Goal: Task Accomplishment & Management: Use online tool/utility

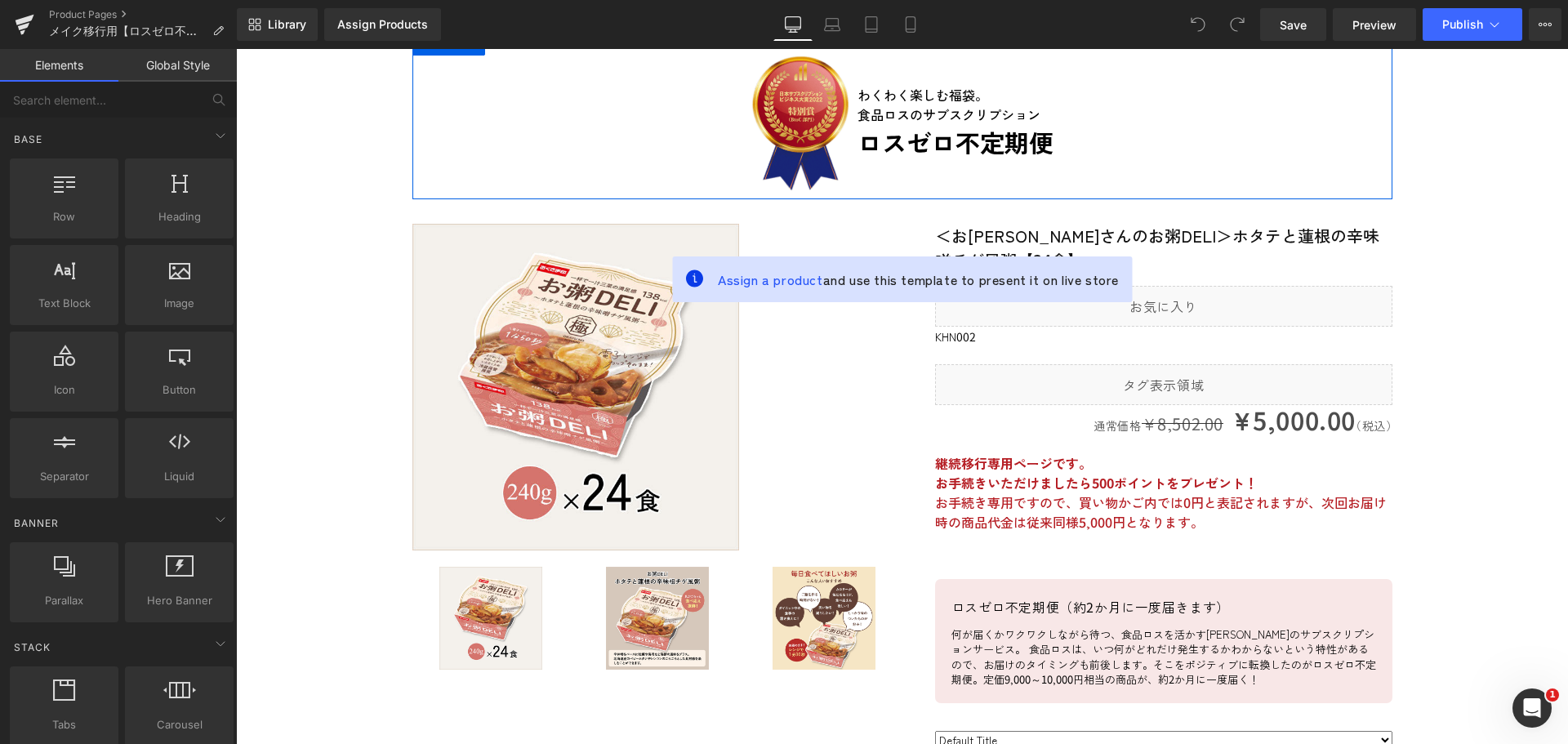
scroll to position [164, 0]
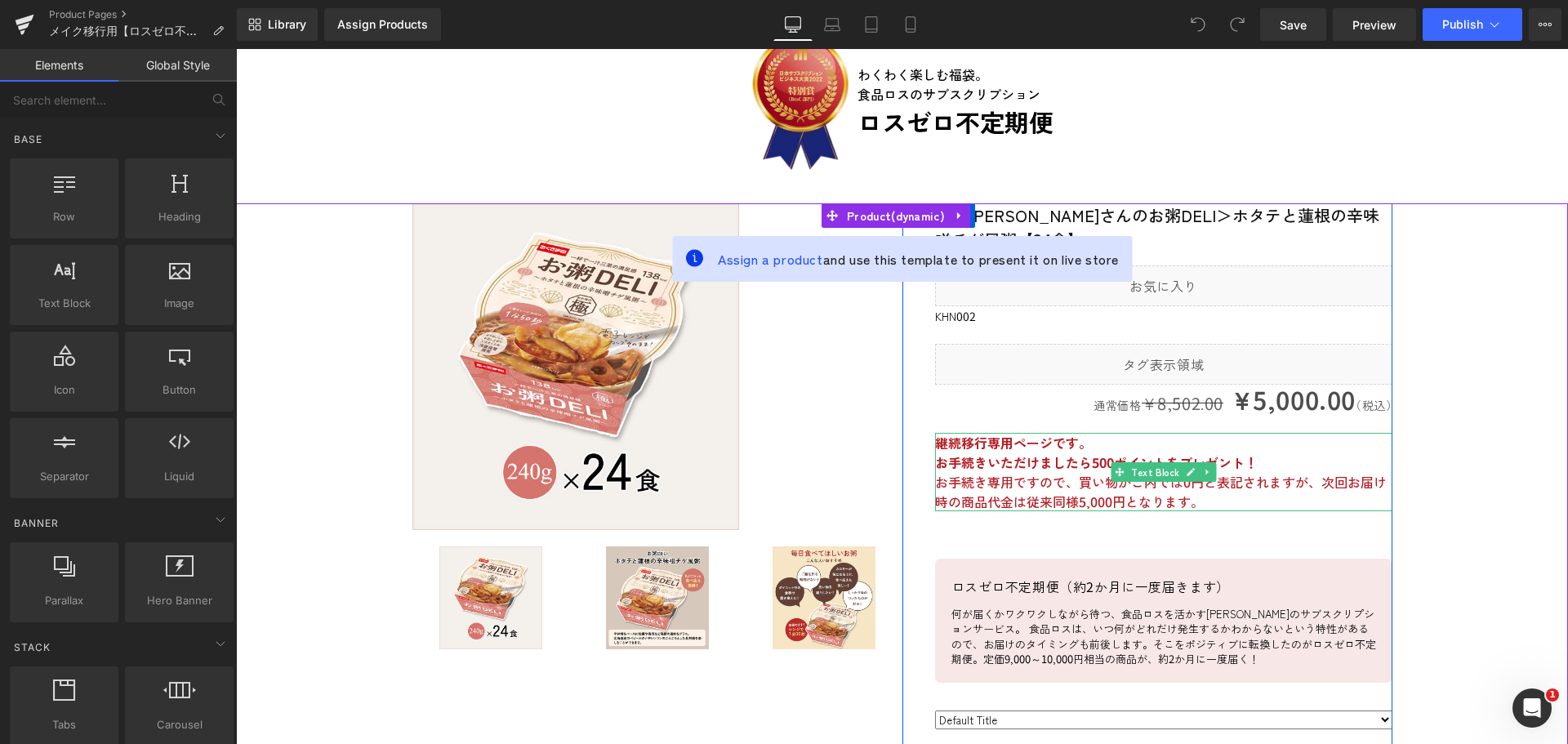
click at [1059, 474] on p "お手続き専用ですので、買い物かご内では0円と表記されますが、次回お届け時の商品代金は従来同様5,000円となります。" at bounding box center [1163, 492] width 457 height 40
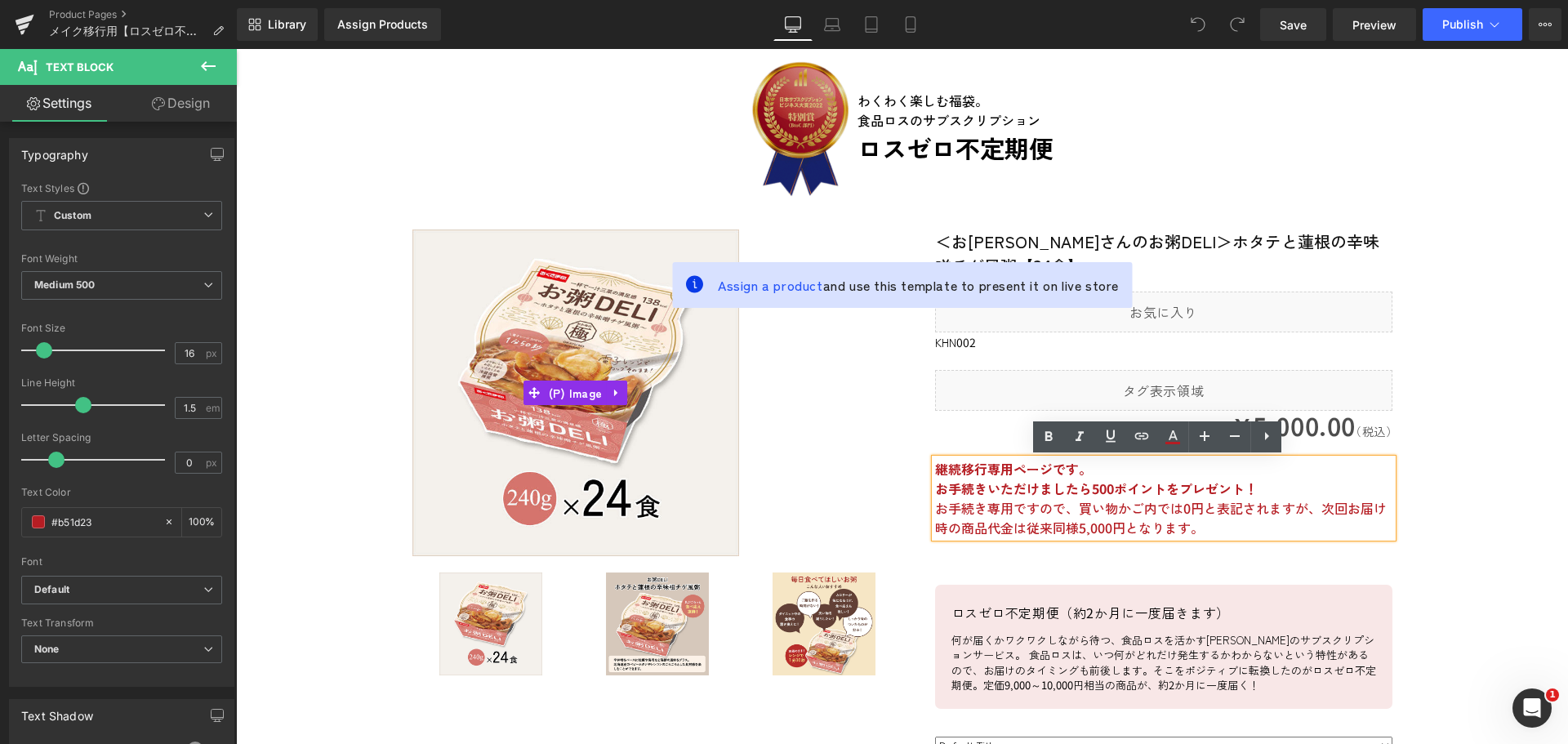
scroll to position [82, 0]
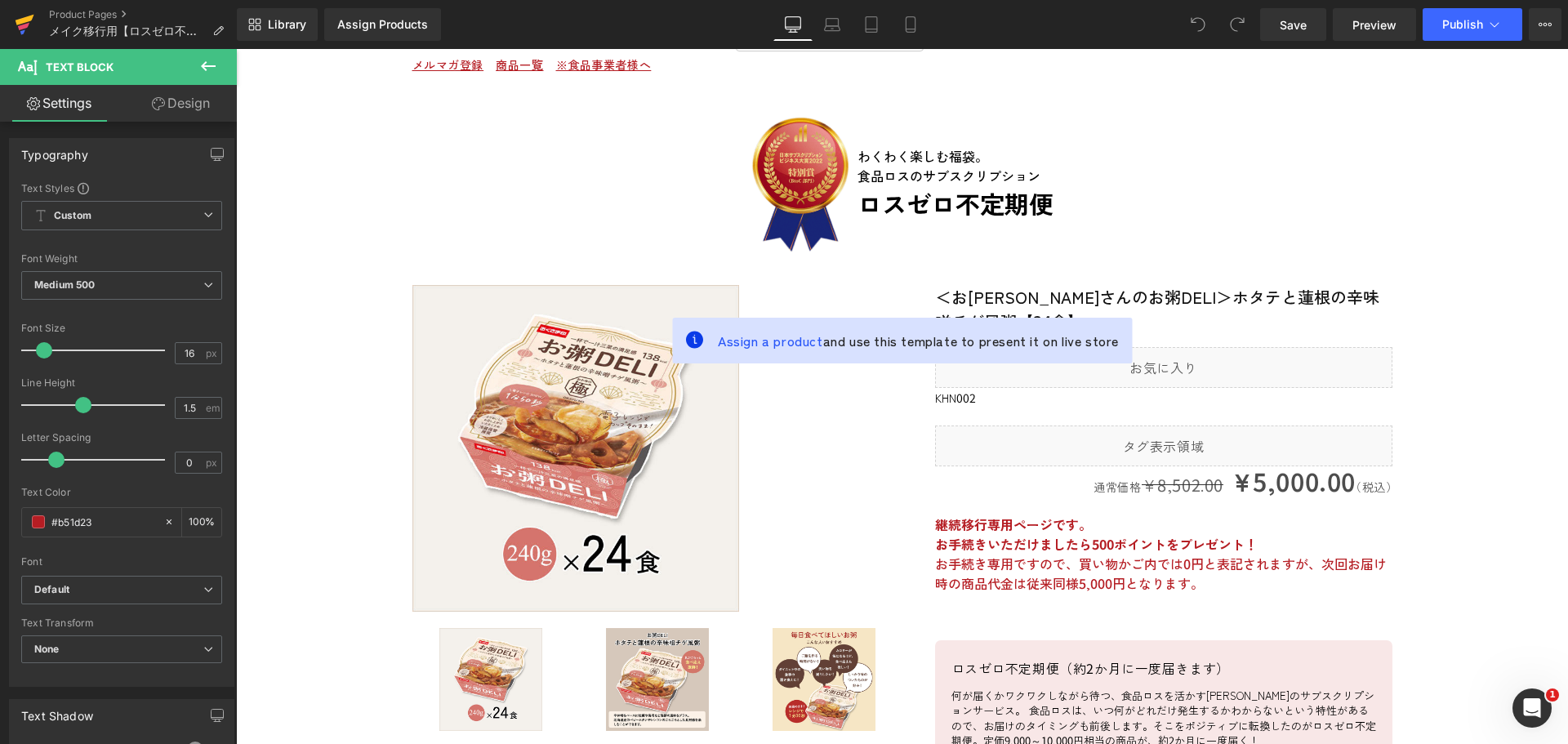
click at [33, 24] on icon at bounding box center [25, 25] width 19 height 40
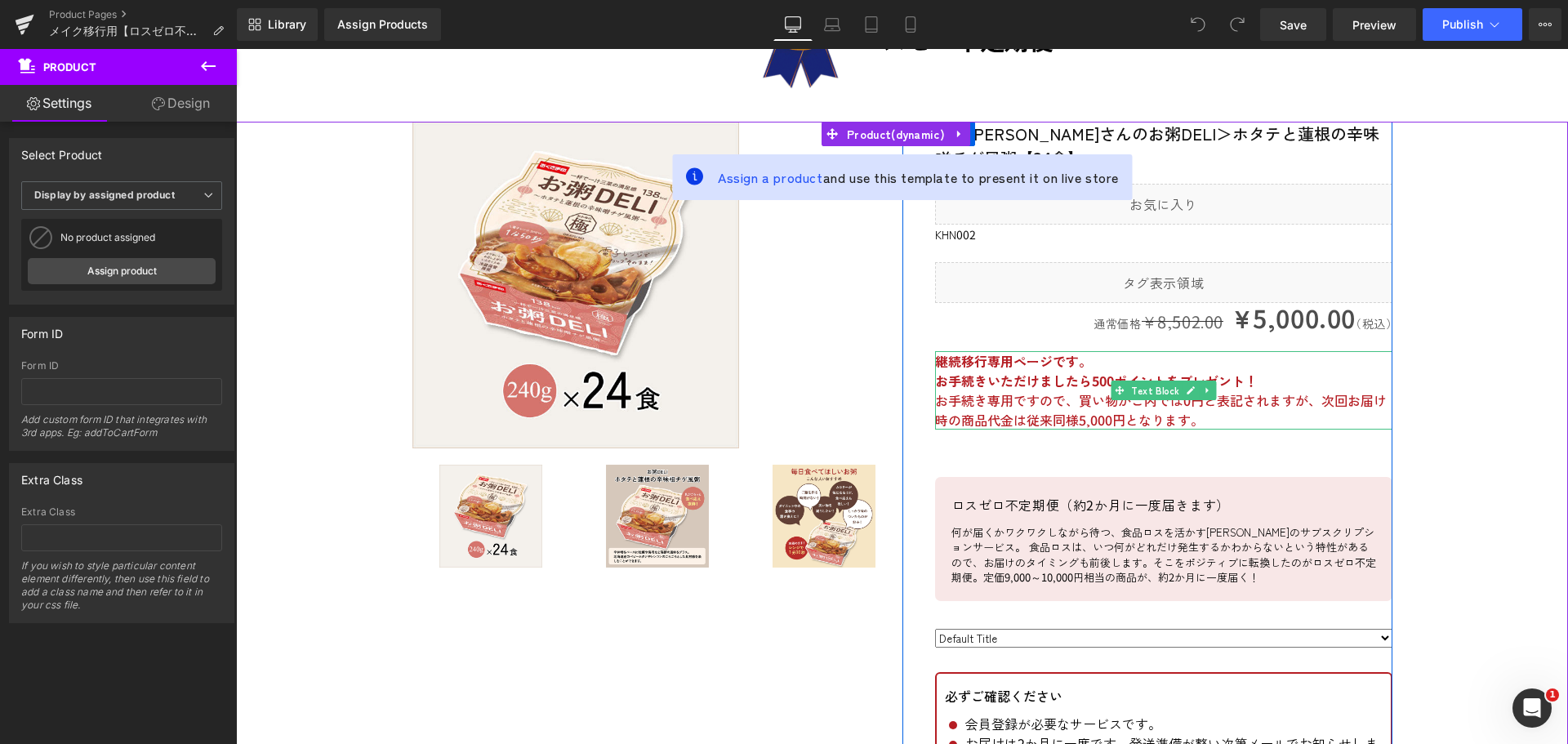
click at [1329, 406] on p "お手続き専用ですので、買い物かご内では0円と表記されますが、次回お届け時の商品代金は従来同様5,000円となります。" at bounding box center [1163, 410] width 457 height 40
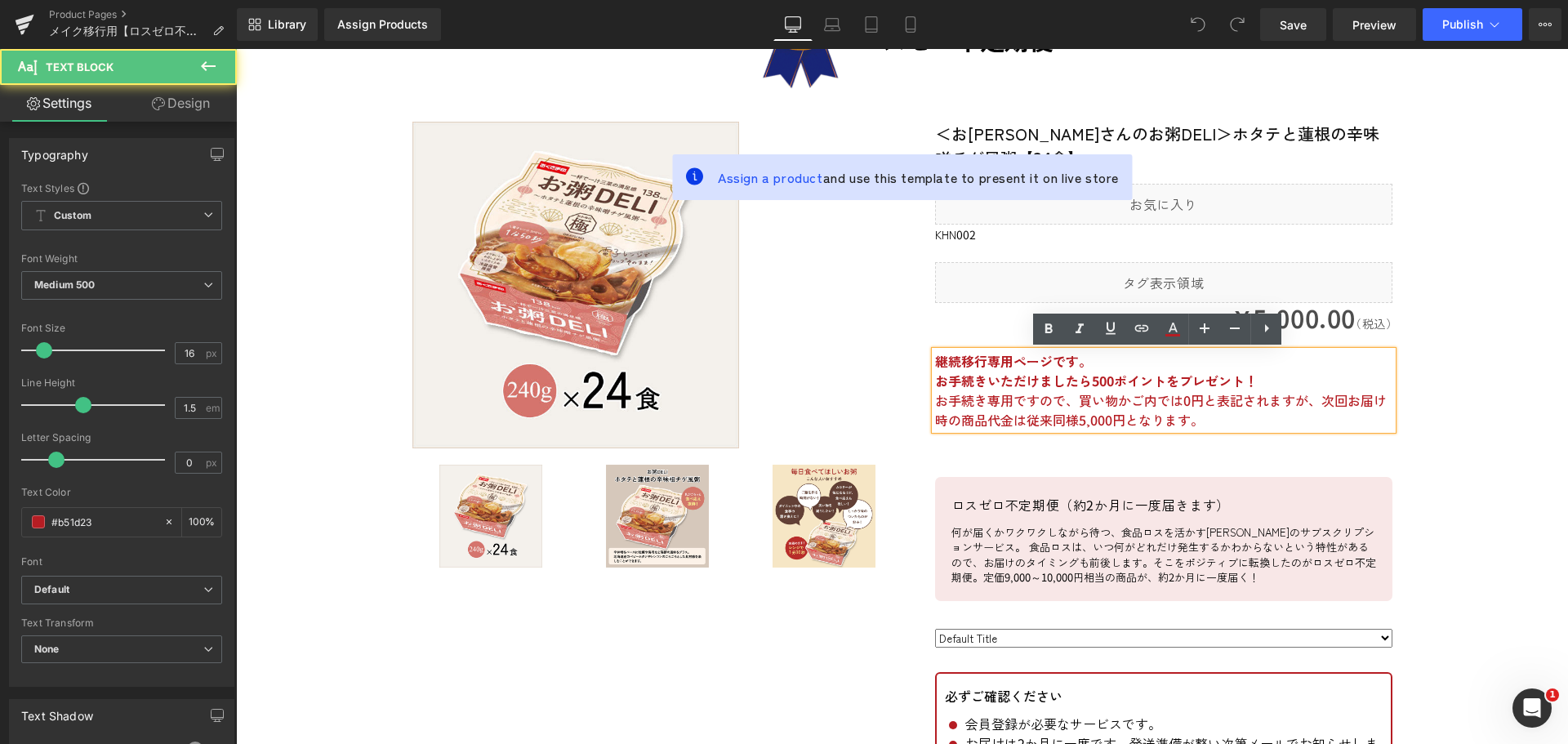
click at [1288, 405] on p "お手続き専用ですので、買い物かご内では0円と表記されますが、次回お届け時の商品代金は従来同様5,000円となります。" at bounding box center [1163, 410] width 457 height 40
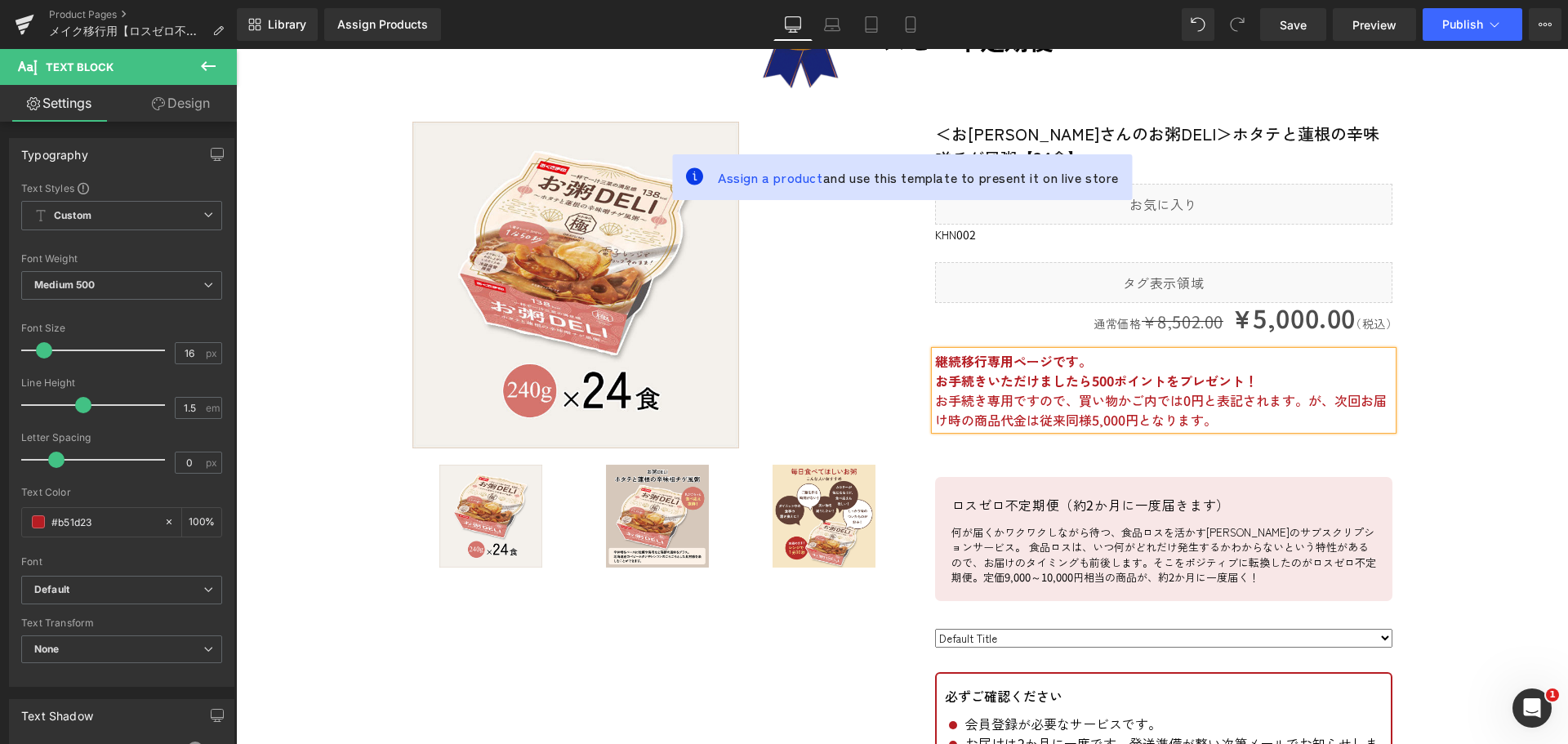
drag, startPoint x: 1298, startPoint y: 401, endPoint x: 1318, endPoint y: 402, distance: 20.0
click at [1298, 401] on p "お手続き専用ですので、買い物かご内では0円と表記されます。が、次回お届け時の商品代金は従来同様5,000円となります。" at bounding box center [1163, 410] width 457 height 40
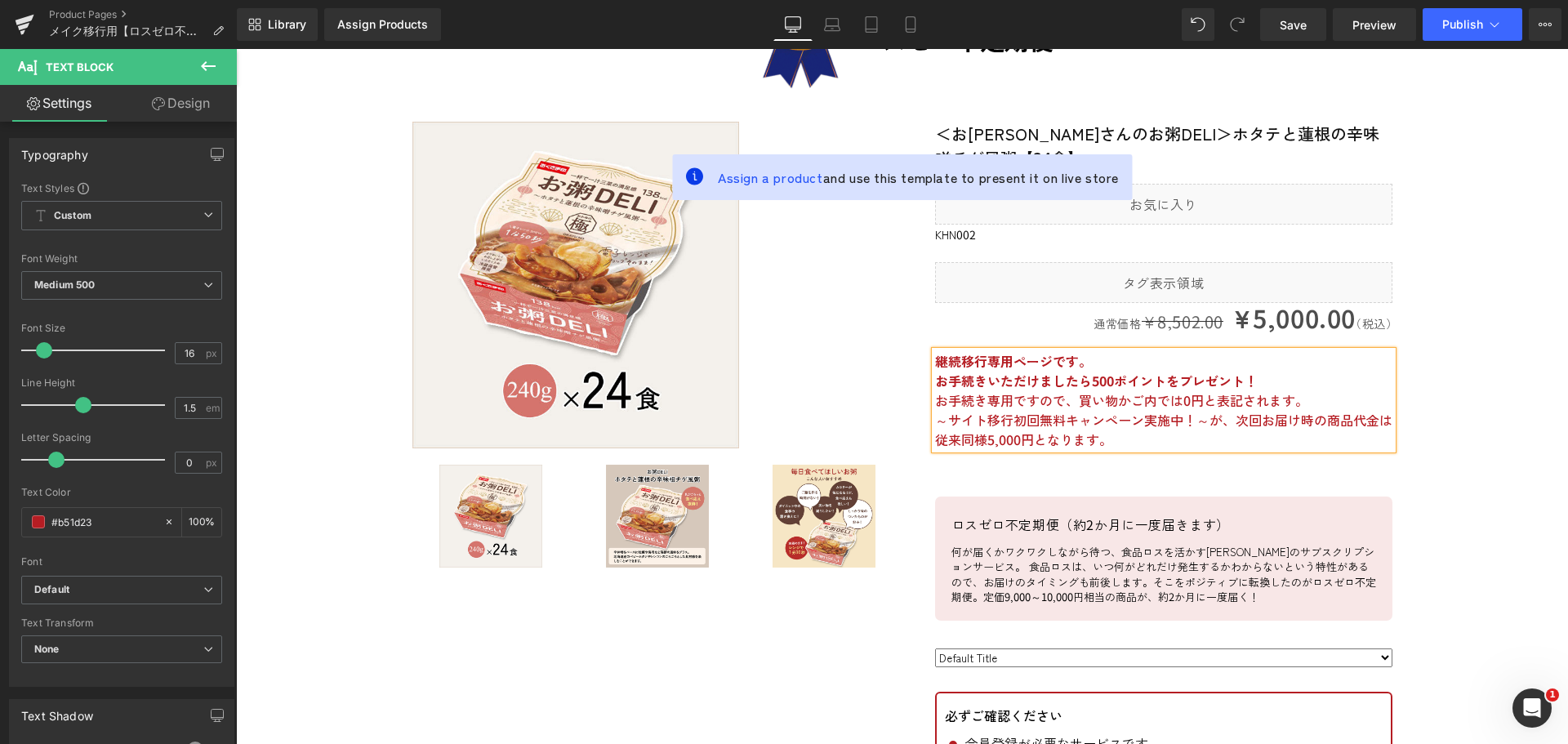
click at [1308, 404] on p "お手続き専用ですので、買い物かご内では0円と表記されます。" at bounding box center [1163, 400] width 457 height 19
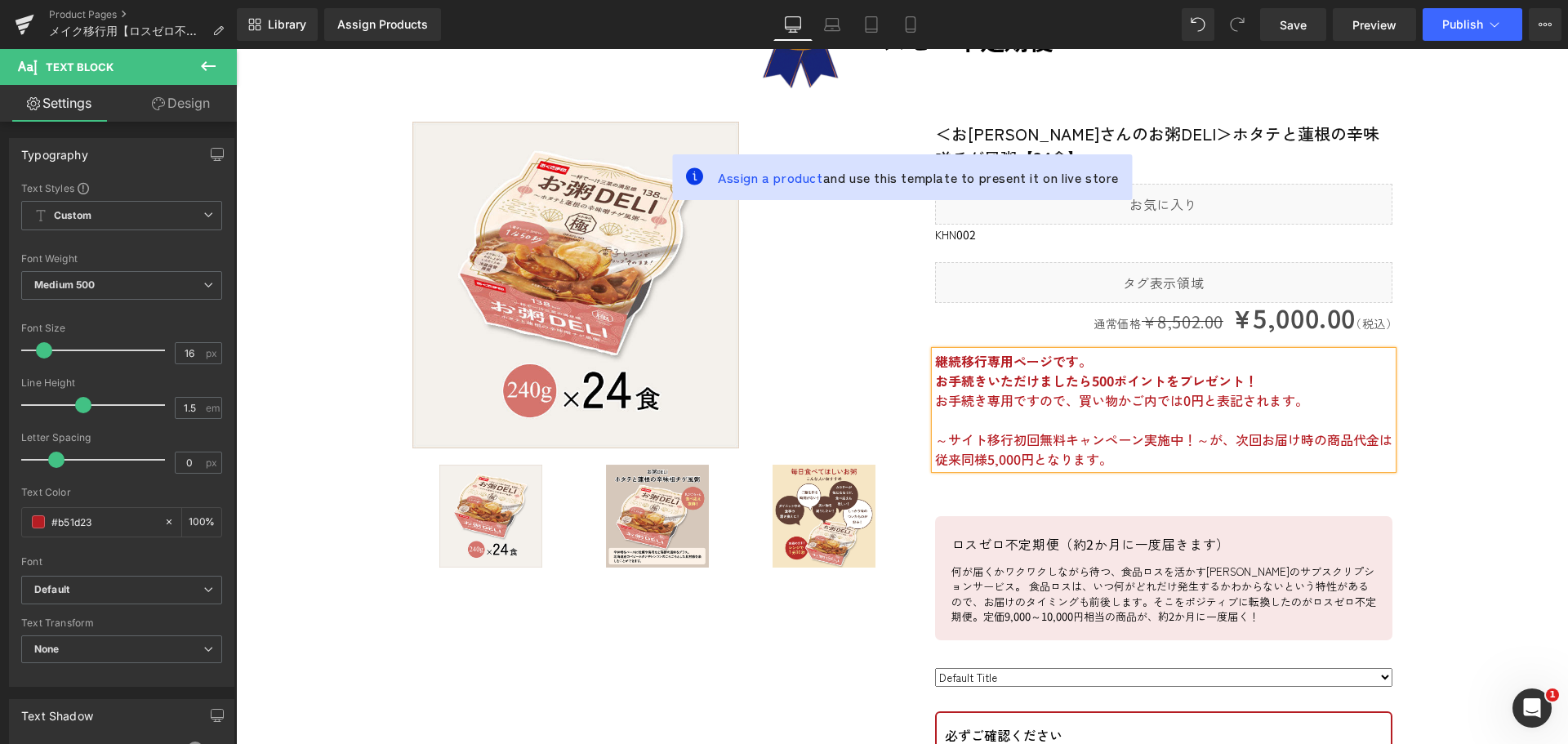
click at [1206, 442] on p "～サイト移行初回無料キャンペーン実施中！～が、次回お届け時の商品代金は従来同様5,000円となります。" at bounding box center [1163, 449] width 457 height 40
click at [1206, 440] on p "～サイト移行初回無料キャンペーン実施中！～が、次回お届け時の商品代金は従来同様5,000円となります。" at bounding box center [1163, 449] width 457 height 40
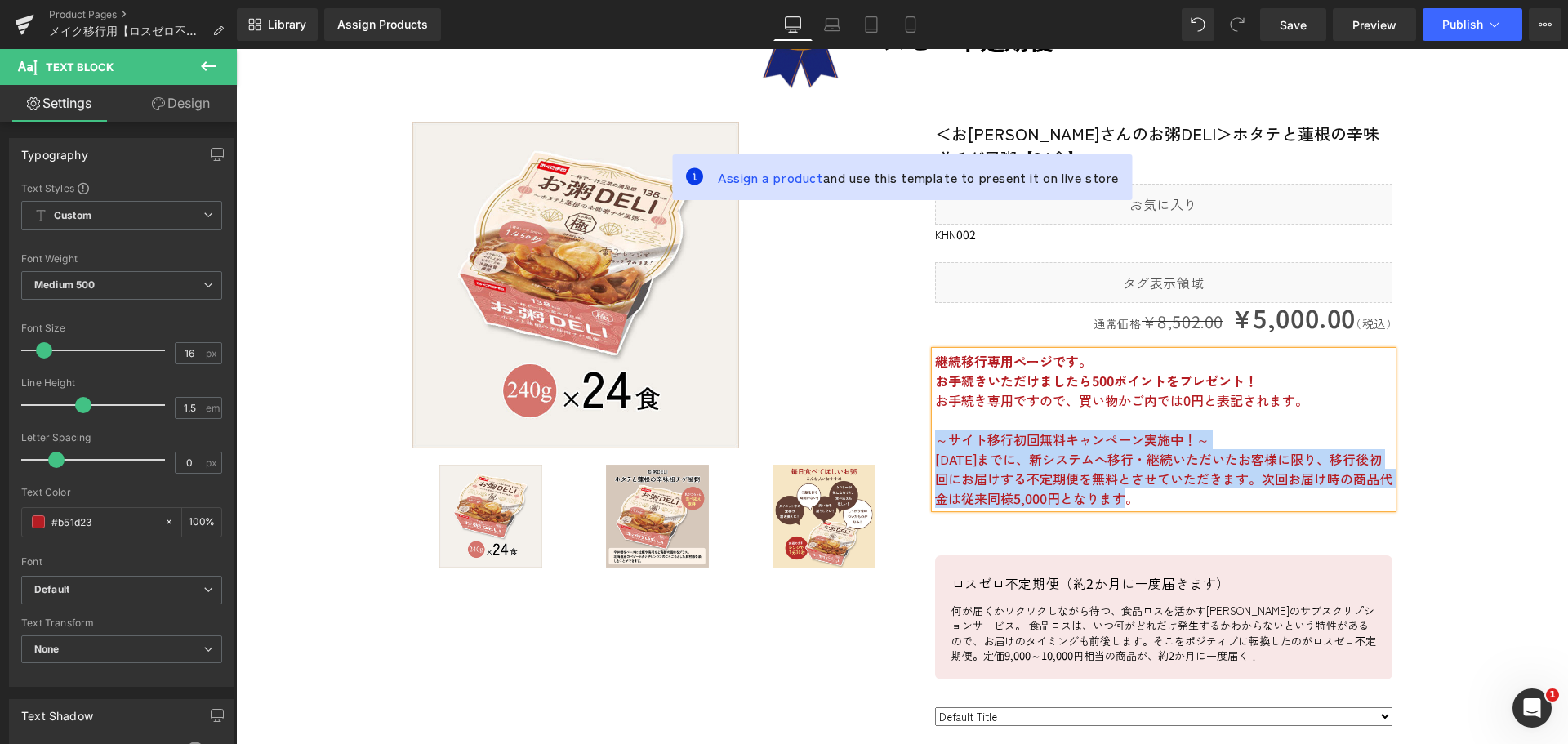
drag, startPoint x: 1134, startPoint y: 503, endPoint x: 929, endPoint y: 440, distance: 214.5
click at [935, 440] on div "継続移行専用ページです。 お手続きいただけましたら500ポイントをプレゼント！ お手続き専用ですので、買い物かご内では0円と表記されます。 ～サイト移行初回無…" at bounding box center [1163, 429] width 457 height 157
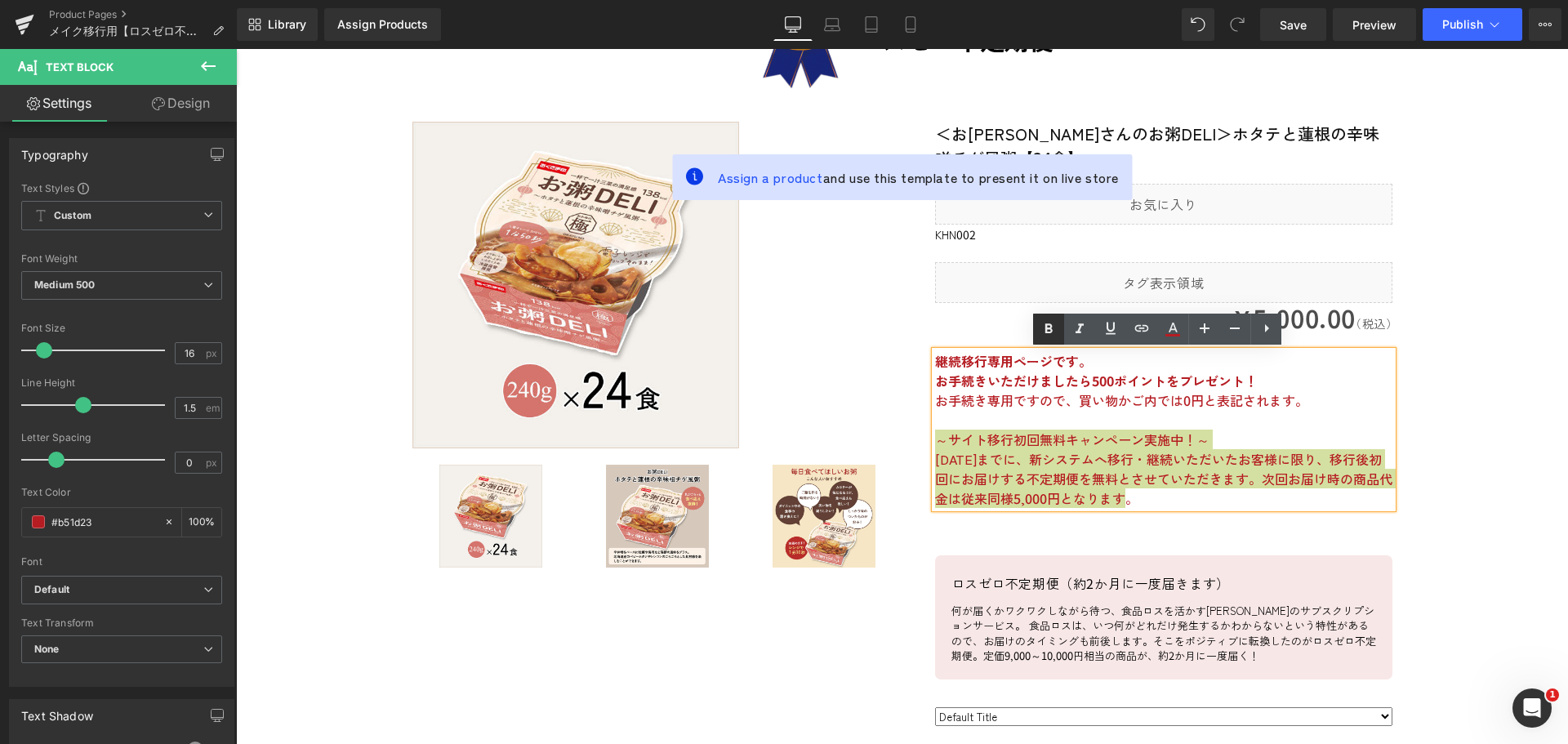
click at [1045, 332] on icon at bounding box center [1048, 328] width 7 height 10
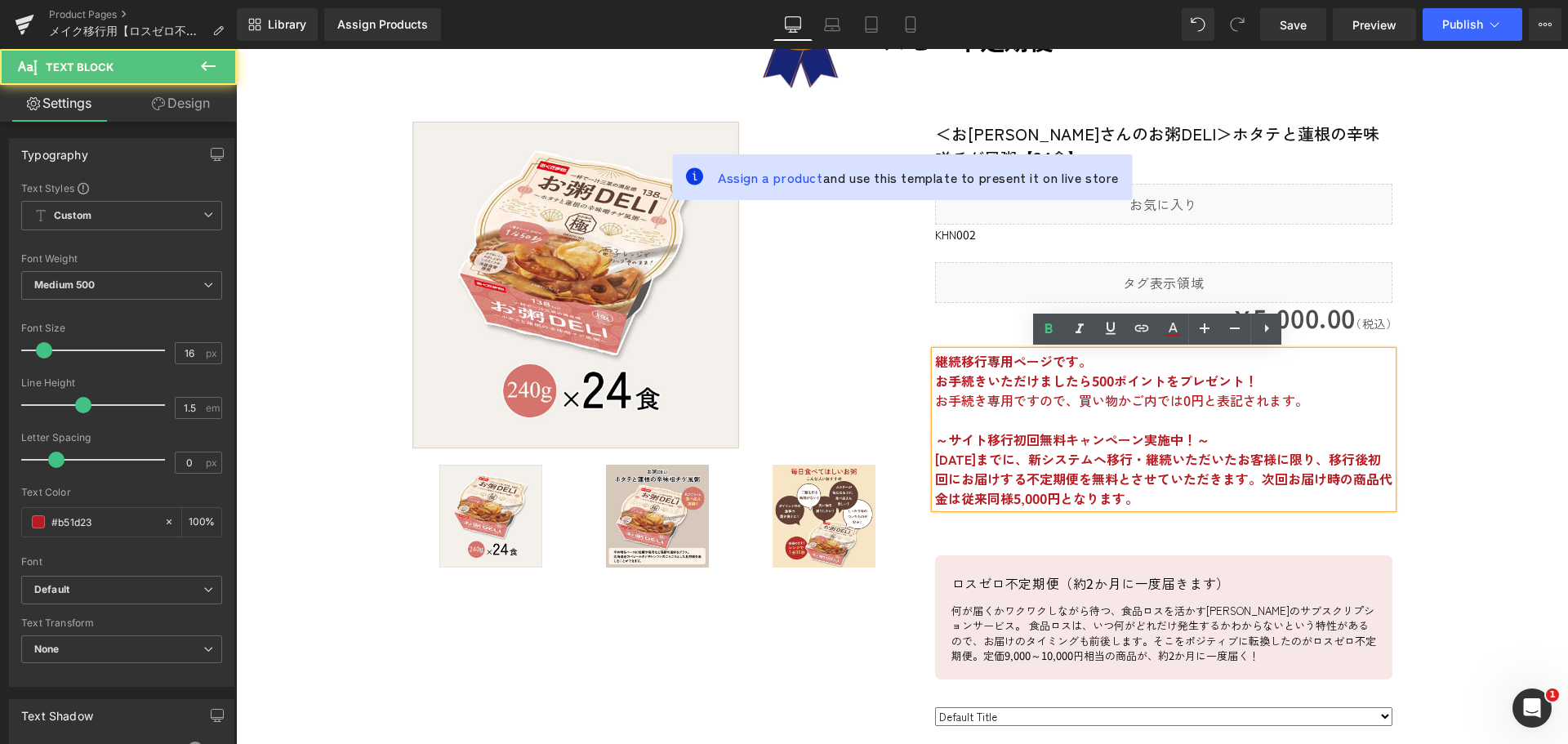
click at [1255, 430] on p "～サイト移行初回無料キャンペーン実施中！～" at bounding box center [1163, 439] width 457 height 19
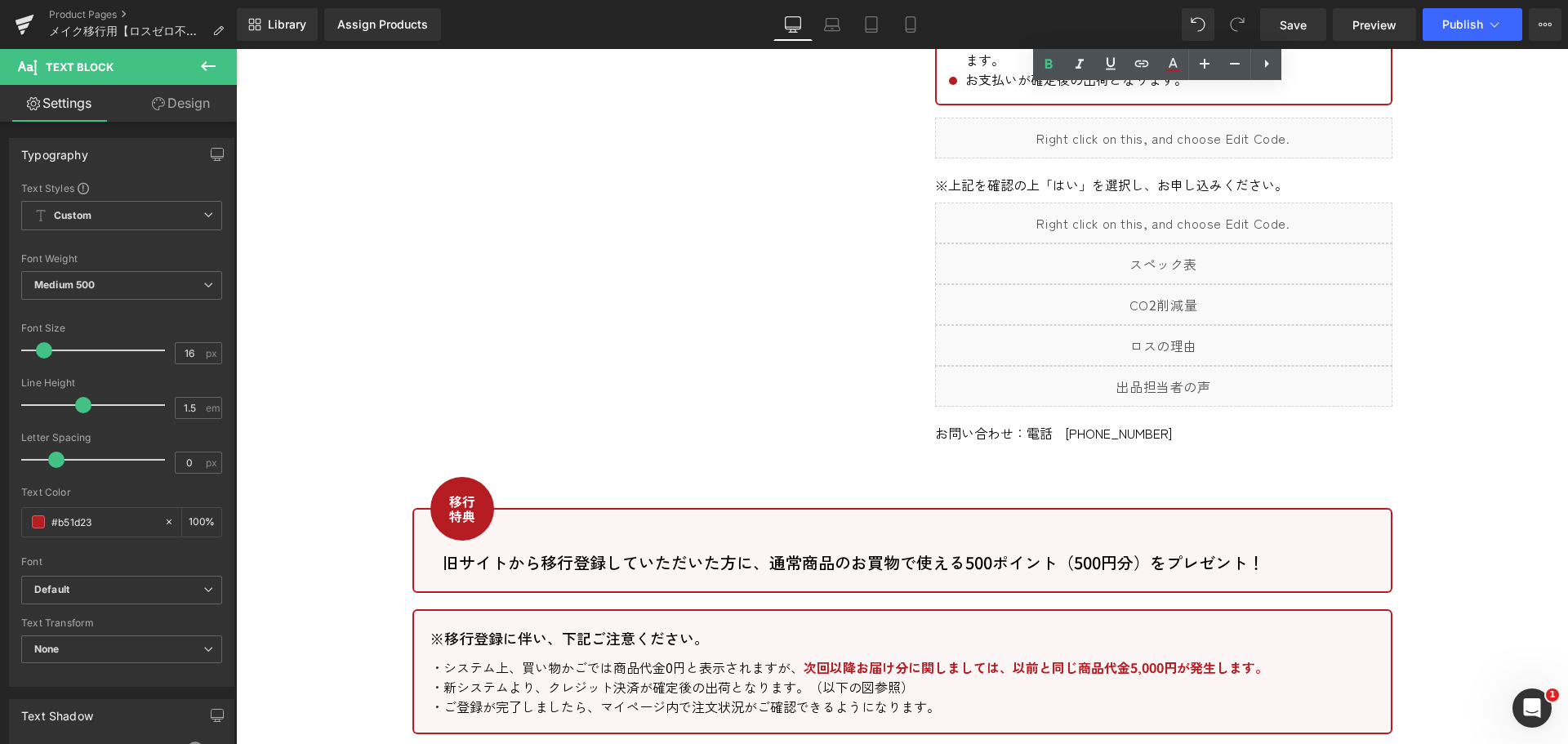
scroll to position [1307, 0]
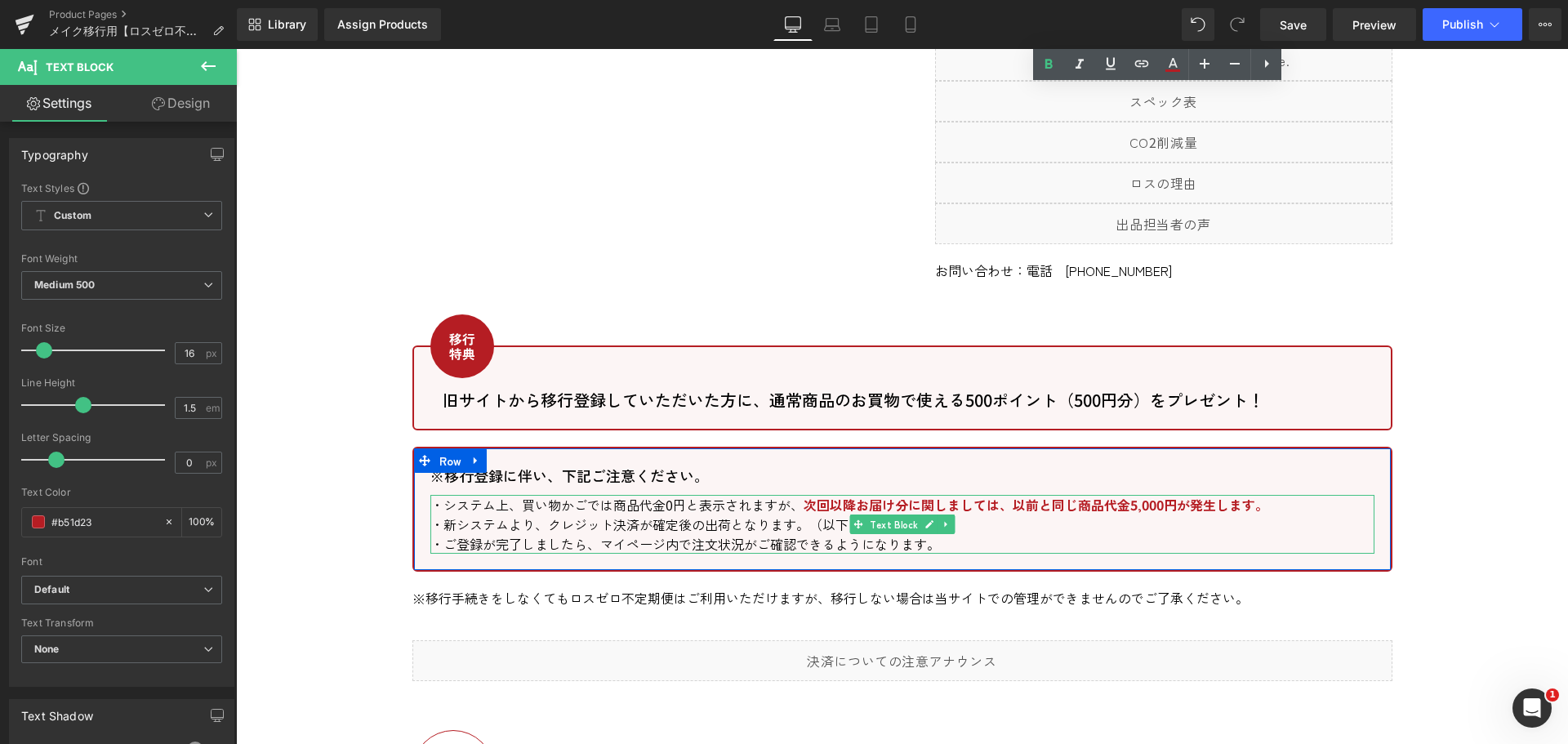
click at [819, 526] on p "・新システムより、クレジット決済が確定後の出荷となります。（以下の図参照）" at bounding box center [901, 524] width 944 height 19
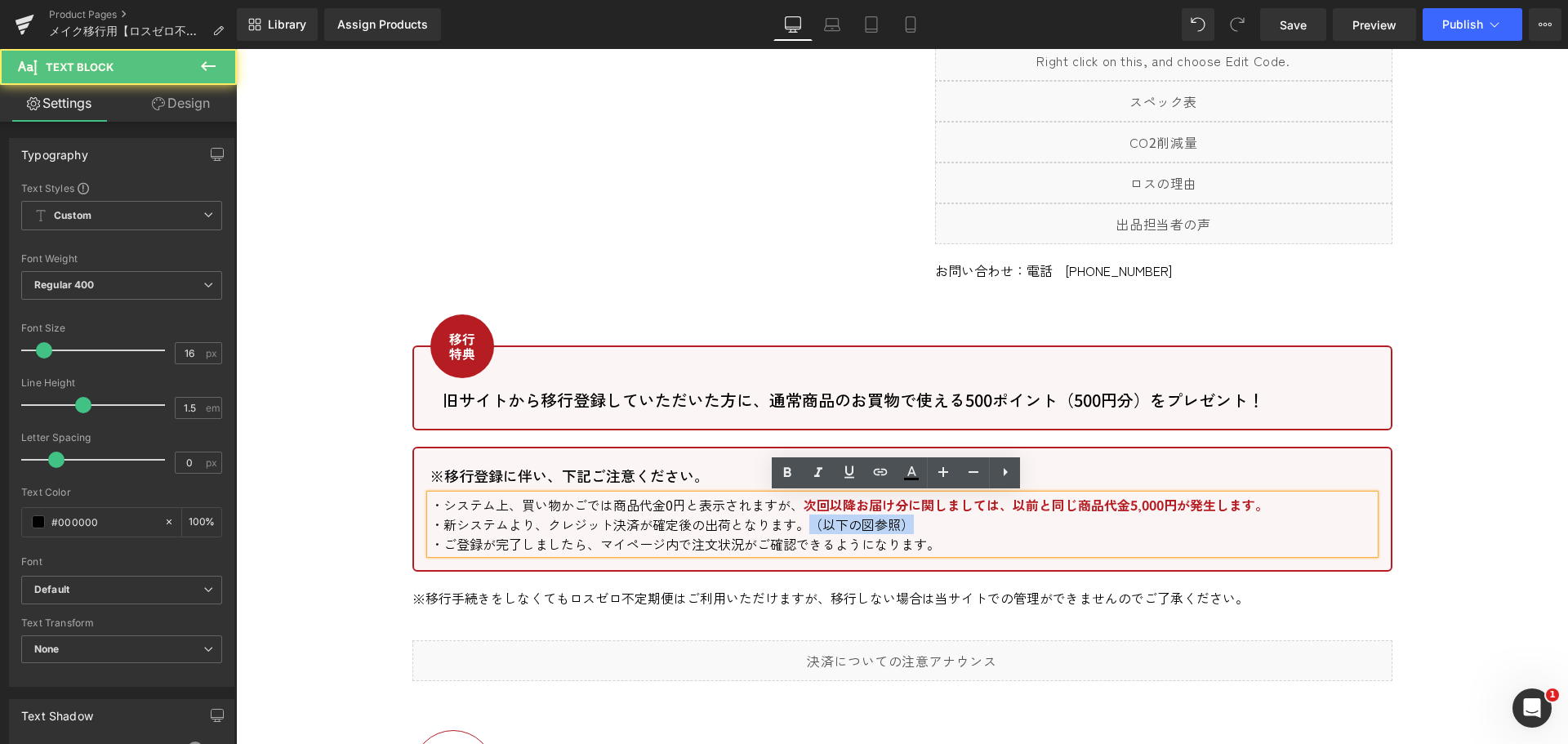
drag, startPoint x: 911, startPoint y: 524, endPoint x: 809, endPoint y: 528, distance: 102.1
click at [809, 528] on p "・新システムより、クレジット決済が確定後の出荷となります。（以下の図参照）" at bounding box center [901, 524] width 944 height 19
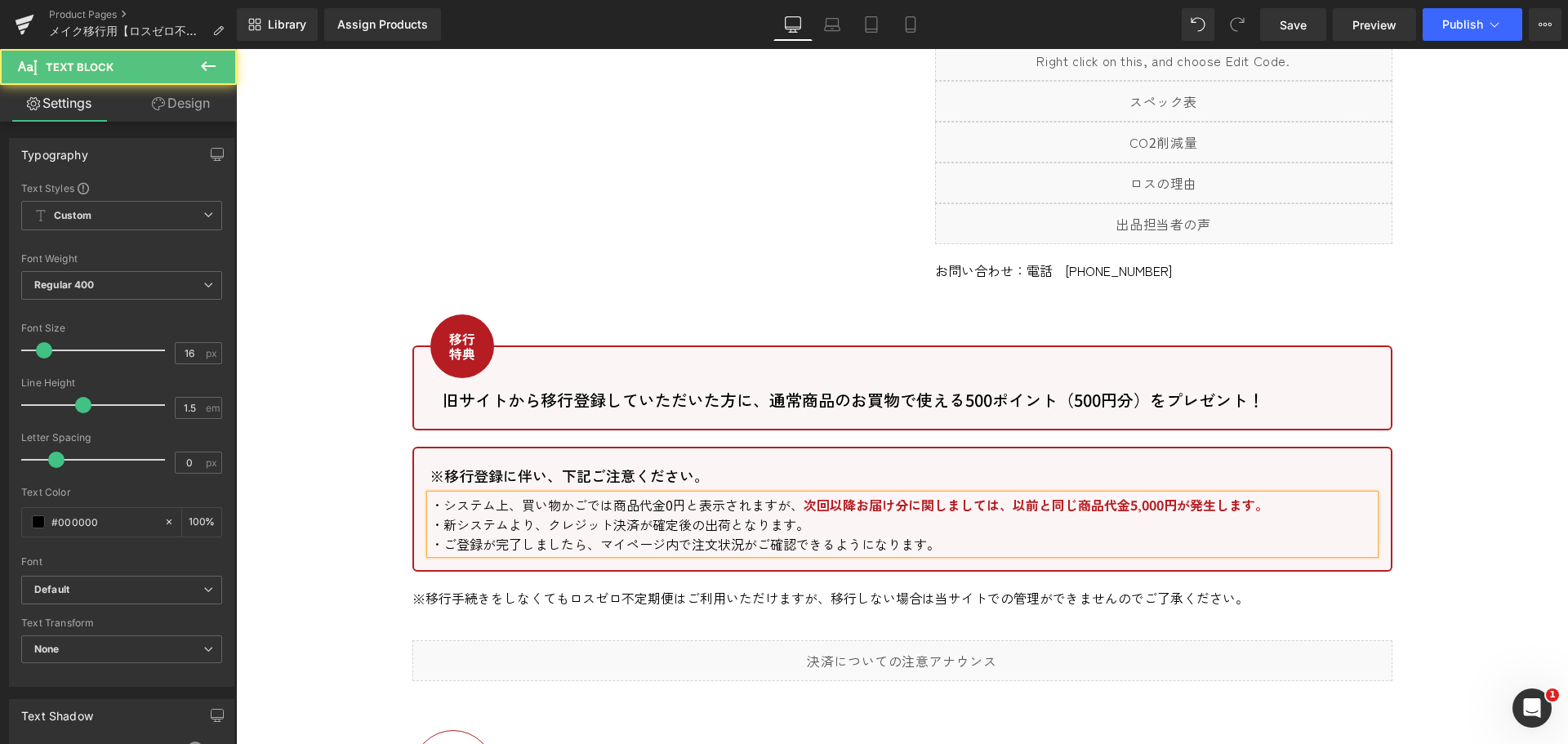
click at [1266, 514] on p "・新システムより、クレジット決済が確定後の出荷となります。" at bounding box center [901, 524] width 944 height 19
click at [1265, 506] on p "・システム上、買い物かごでは商品代金0円と表示されますが、 次回以降お届け分に関しましては、以前と同じ商品代金5,000円が発生します。" at bounding box center [901, 505] width 944 height 19
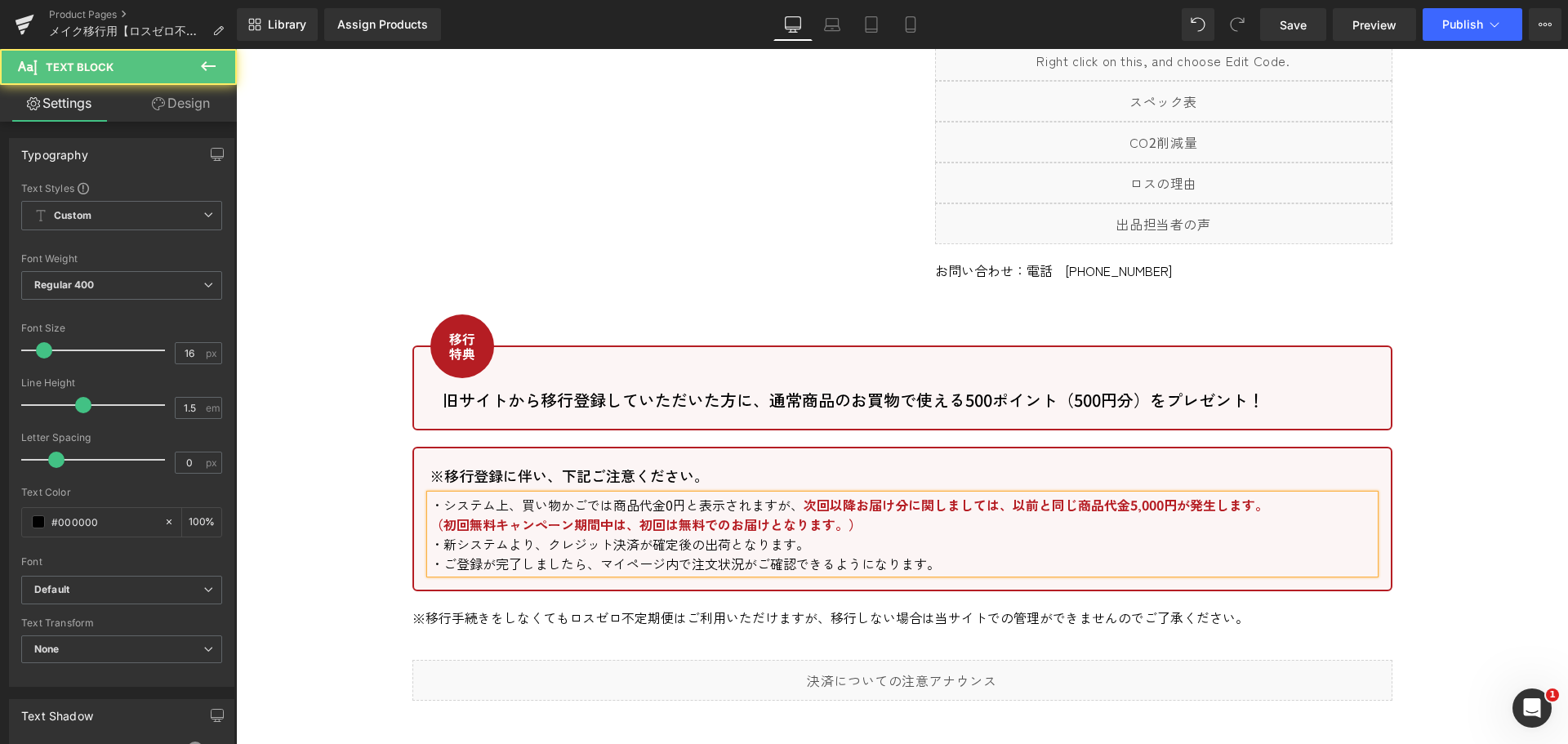
click at [932, 537] on p "・新システムより、クレジット決済が確定後の出荷となります。" at bounding box center [901, 543] width 944 height 19
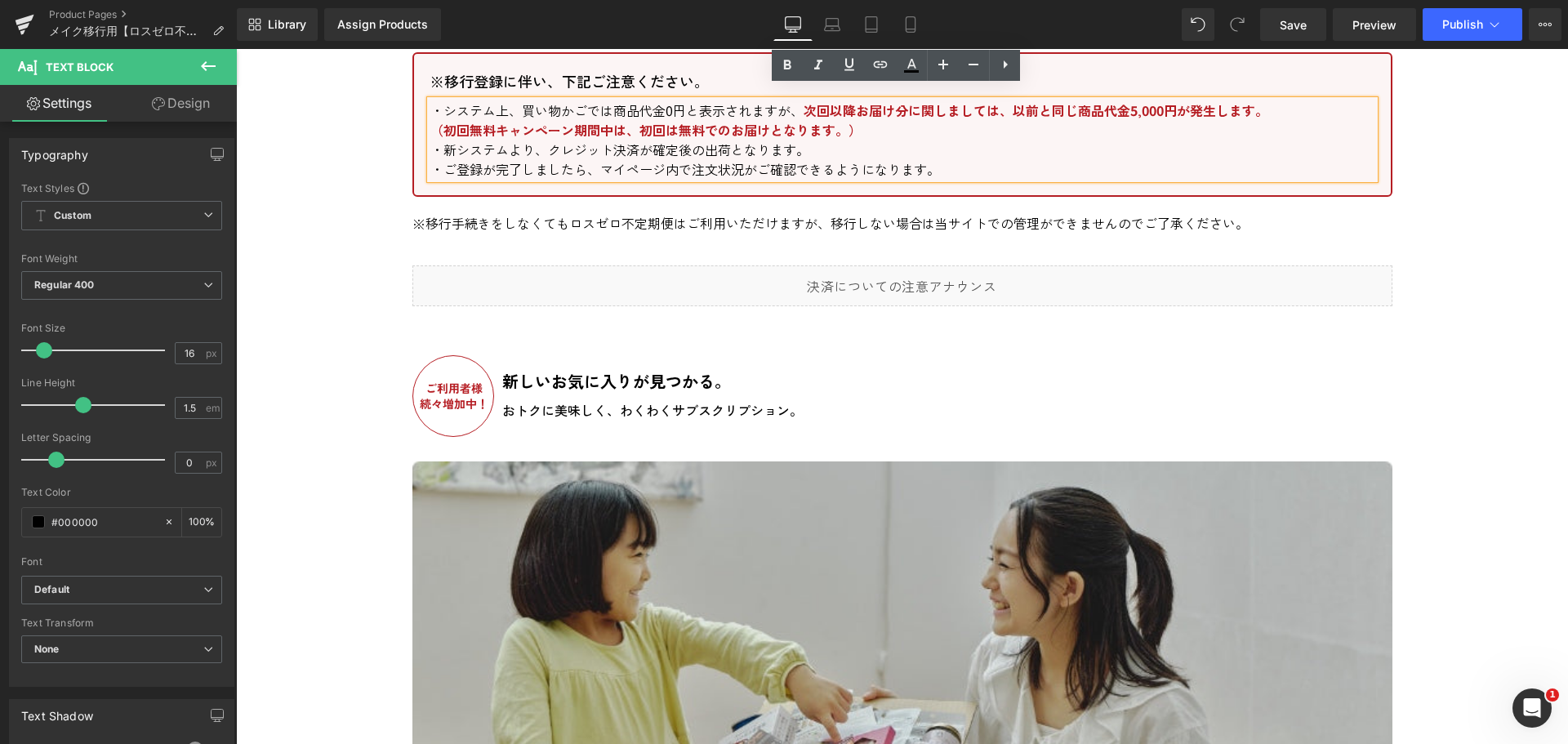
scroll to position [1715, 0]
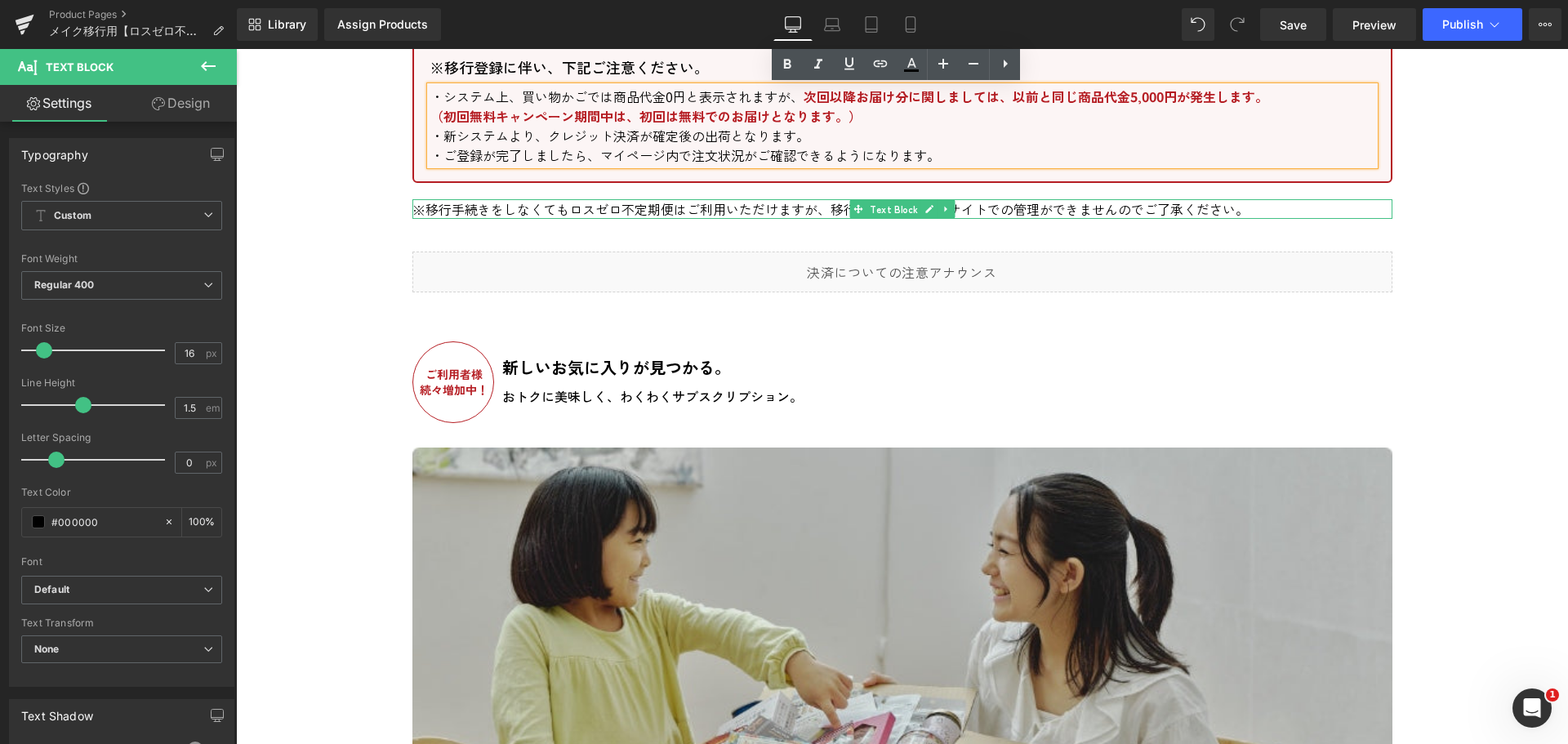
click at [772, 210] on p "※移行手続きをしなくてもロスゼロ不定期便はご利用いただけますが、移行しない場合は当サイトでの管理ができませんのでご了承ください。" at bounding box center [902, 209] width 980 height 19
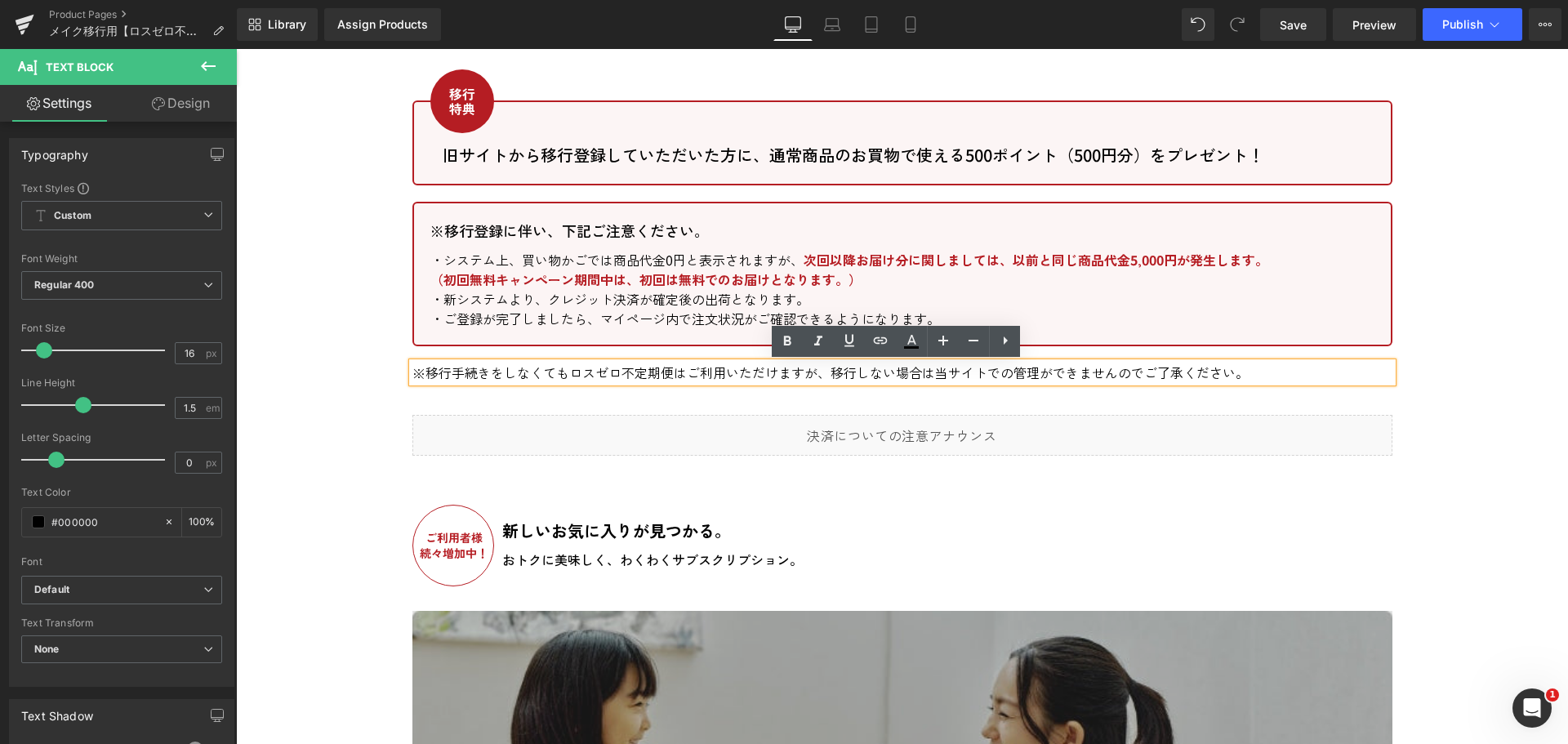
scroll to position [1388, 0]
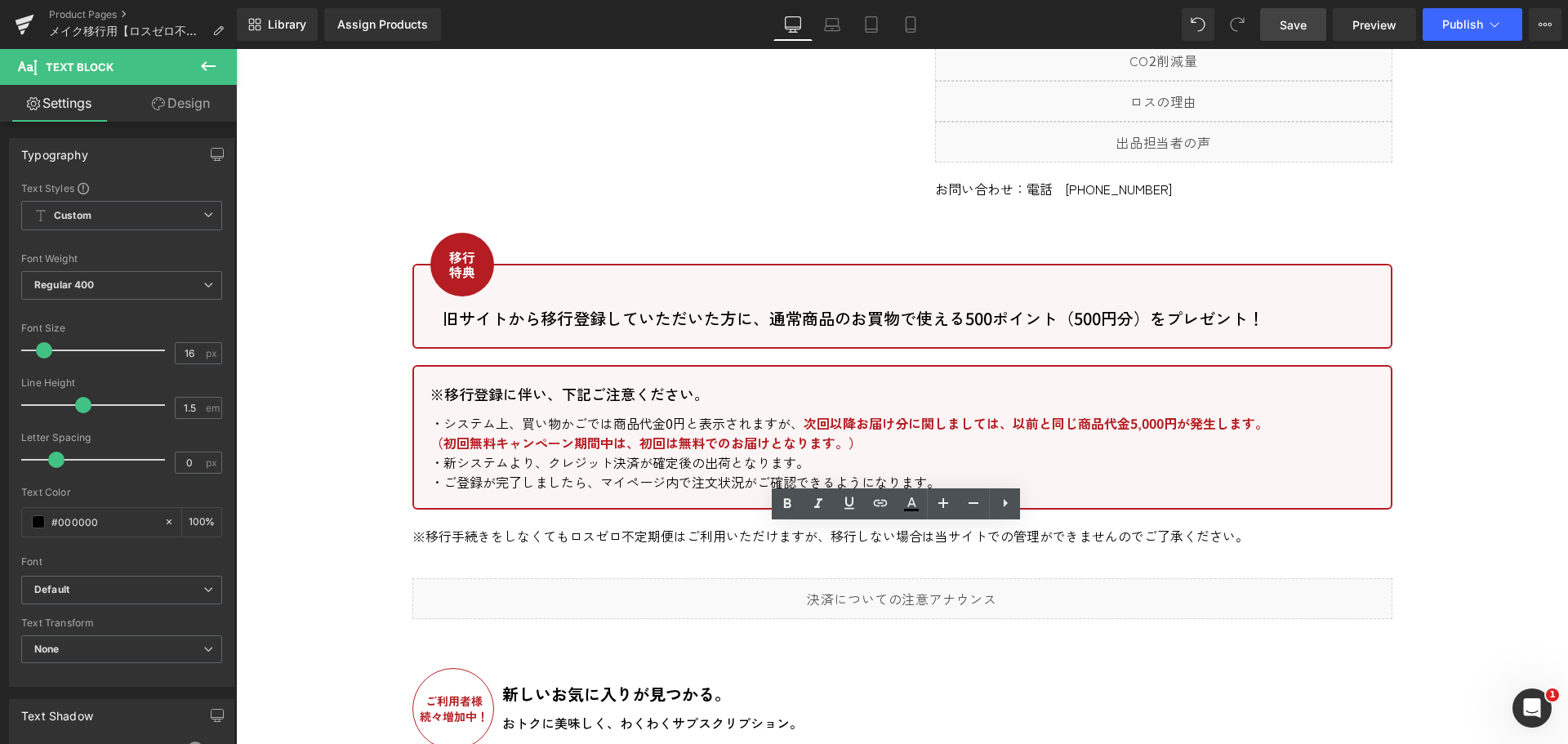
click at [1302, 19] on span "Save" at bounding box center [1293, 25] width 27 height 17
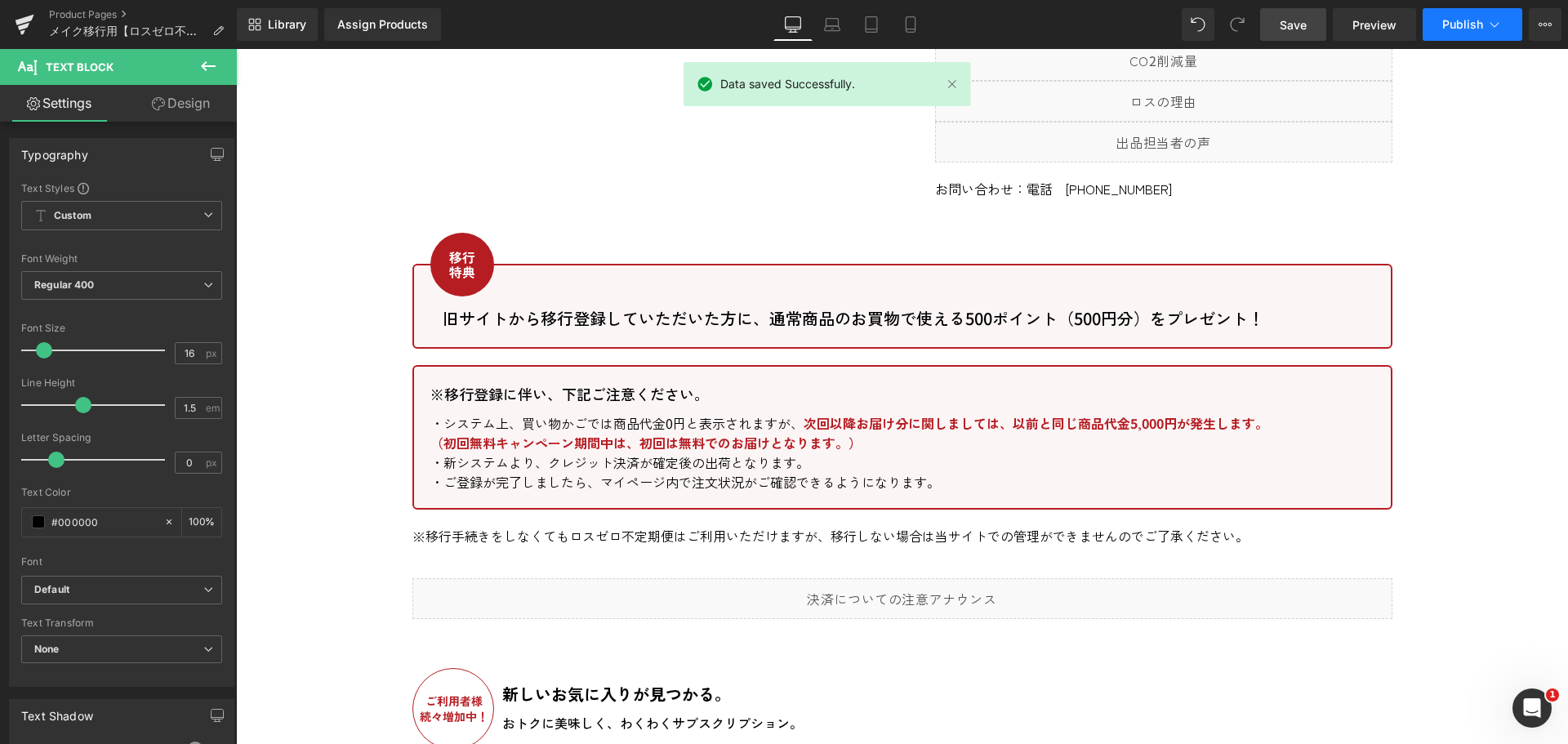
click at [1472, 26] on span "Publish" at bounding box center [1462, 24] width 40 height 13
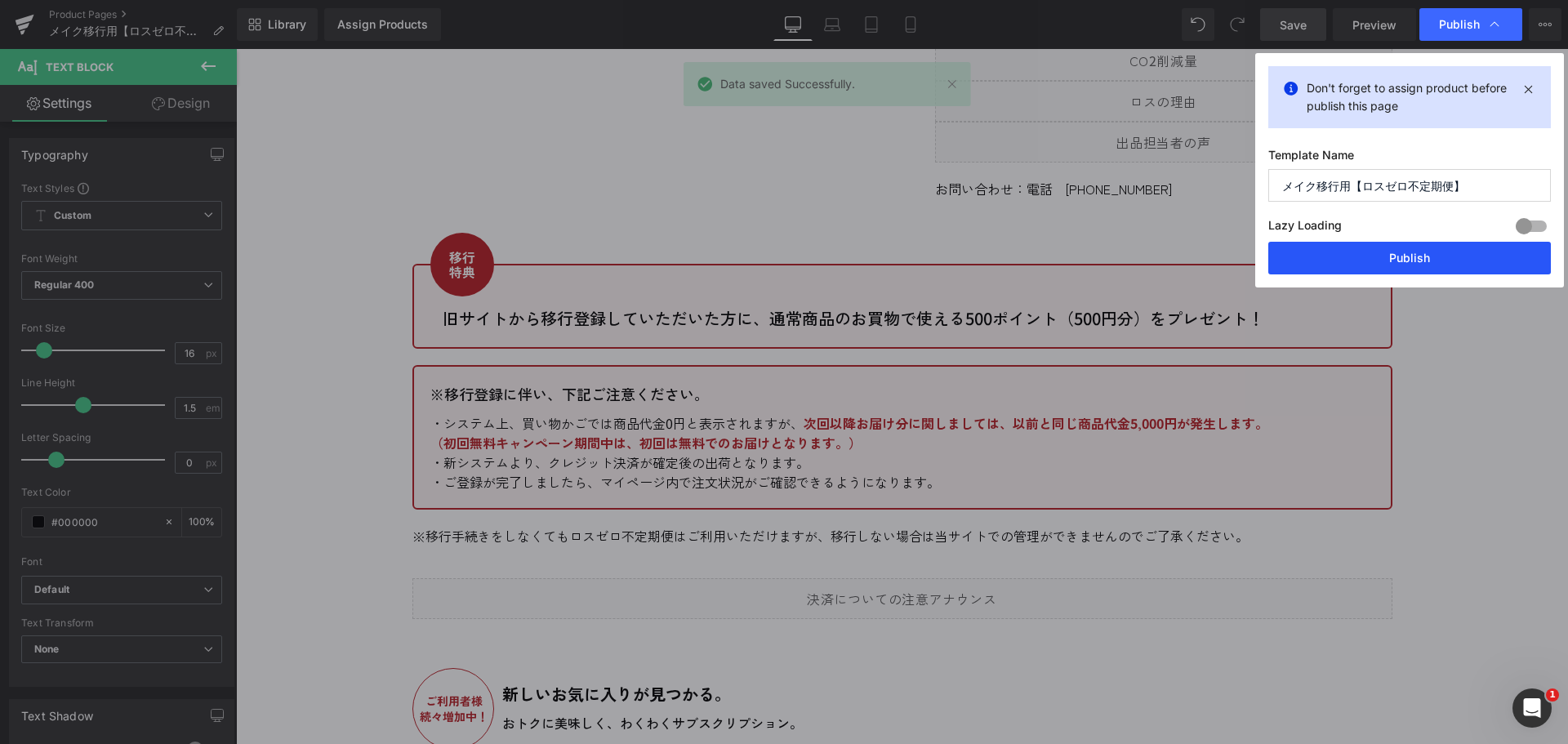
click at [1404, 262] on button "Publish" at bounding box center [1409, 258] width 282 height 33
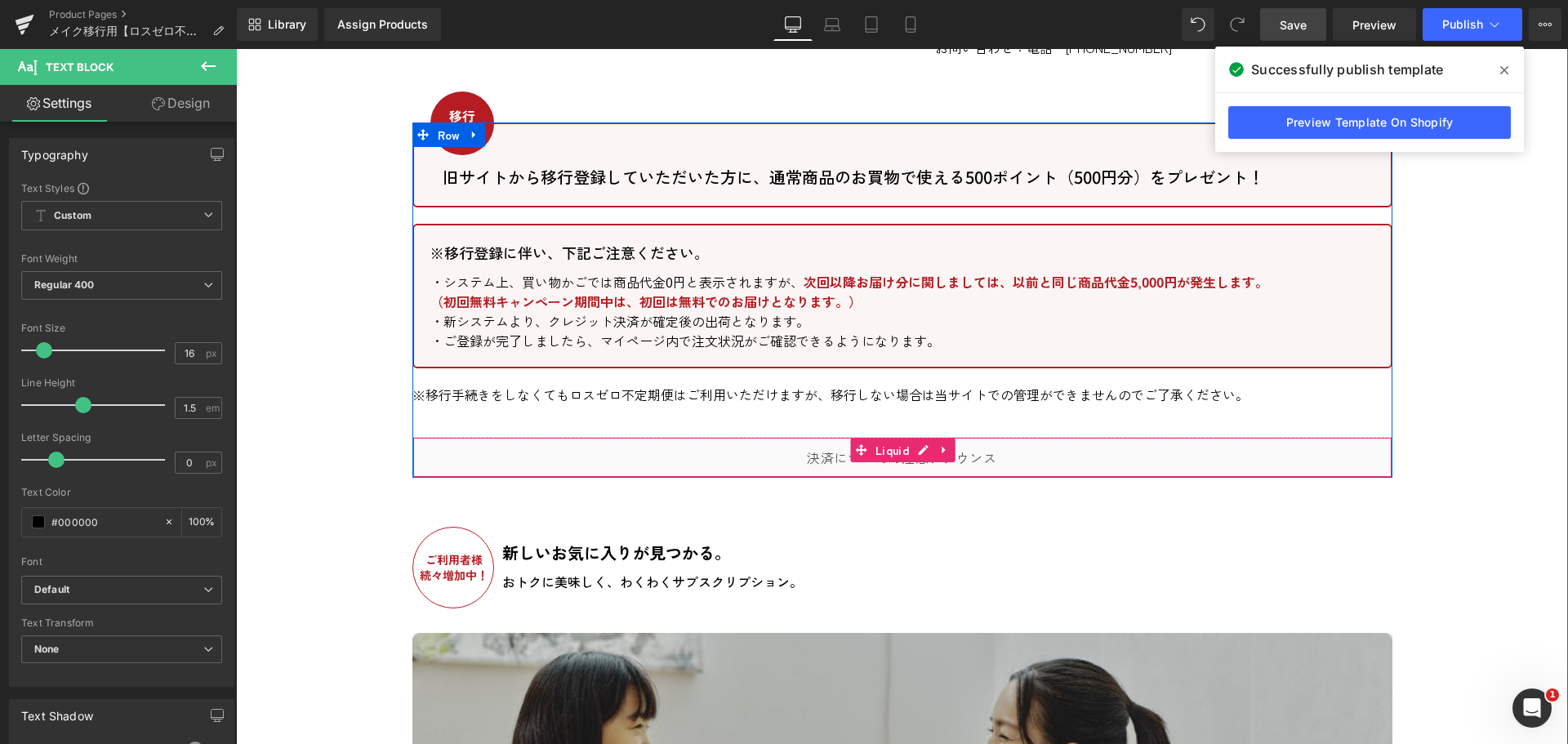
scroll to position [1551, 0]
